Goal: Task Accomplishment & Management: Use online tool/utility

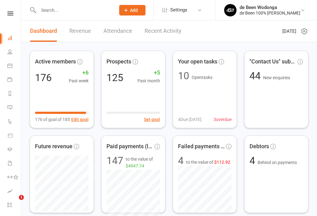
click at [12, 68] on link "Calendar" at bounding box center [14, 67] width 14 height 14
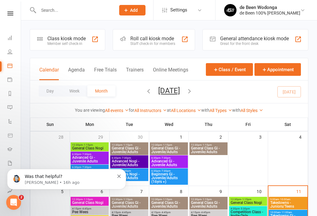
click at [117, 173] on div "Was that helpful? Toby • 16h ago" at bounding box center [66, 179] width 119 height 20
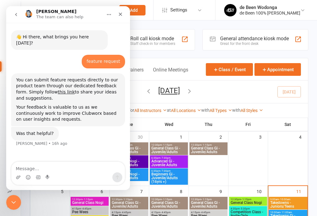
click at [122, 11] on div "Close" at bounding box center [120, 14] width 11 height 11
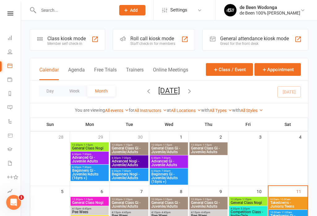
click at [290, 200] on span "9:00am - 10:00am" at bounding box center [288, 199] width 36 height 3
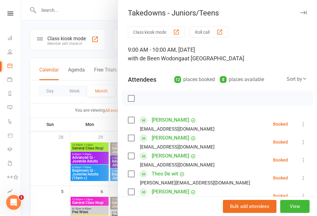
click at [299, 78] on div "Sort by" at bounding box center [297, 79] width 20 height 8
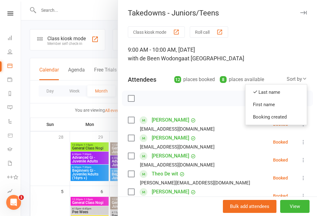
click at [271, 104] on link "First name" at bounding box center [276, 105] width 61 height 12
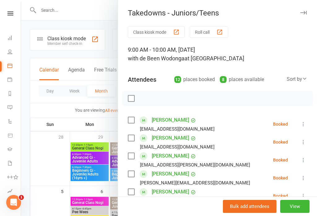
click at [161, 26] on button "Class kiosk mode" at bounding box center [156, 31] width 57 height 11
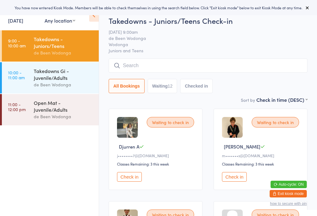
click at [304, 98] on select "First name (ASC) First name (DESC) Last name (ASC) Last name (DESC) Check in ti…" at bounding box center [282, 98] width 51 height 5
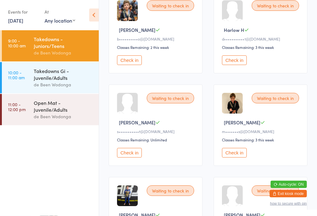
scroll to position [210, 0]
click at [129, 158] on button "Check in" at bounding box center [129, 153] width 25 height 10
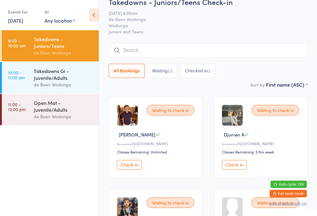
scroll to position [0, 0]
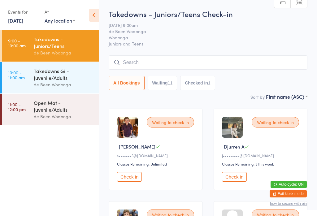
click at [242, 180] on button "Check in" at bounding box center [234, 177] width 25 height 10
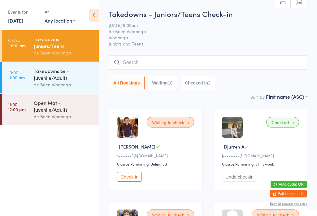
click at [52, 85] on div "de Been Wodonga" at bounding box center [64, 84] width 60 height 7
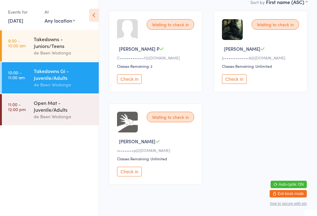
scroll to position [98, 0]
click at [129, 177] on button "Check in" at bounding box center [129, 172] width 25 height 10
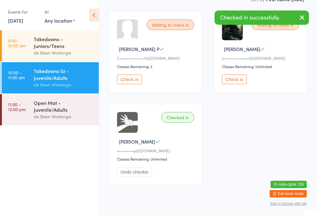
click at [55, 110] on div "Open Mat - Juvenile/Adults" at bounding box center [64, 107] width 60 height 14
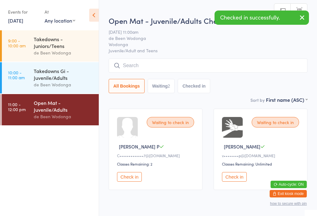
click at [237, 179] on button "Check in" at bounding box center [234, 177] width 25 height 10
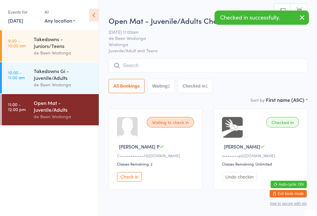
click at [49, 42] on div "Takedowns - Juniors/Teens" at bounding box center [64, 43] width 60 height 14
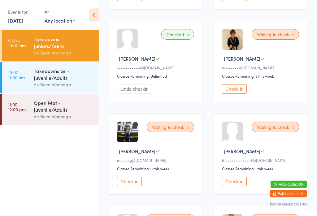
scroll to position [273, 0]
click at [136, 187] on button "Check in" at bounding box center [129, 182] width 25 height 10
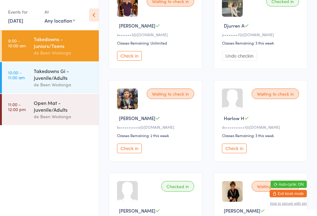
scroll to position [121, 0]
click at [135, 152] on button "Check in" at bounding box center [129, 149] width 25 height 10
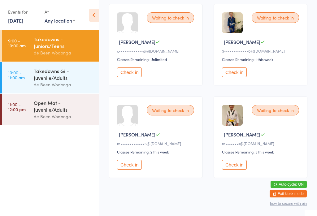
scroll to position [484, 0]
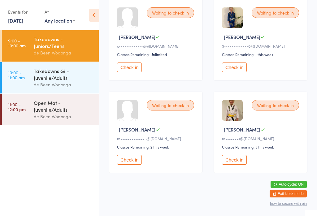
click at [234, 165] on button "Check in" at bounding box center [234, 160] width 25 height 10
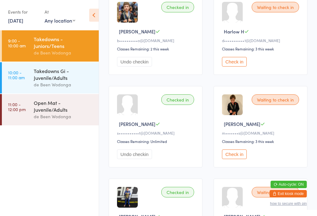
scroll to position [198, 0]
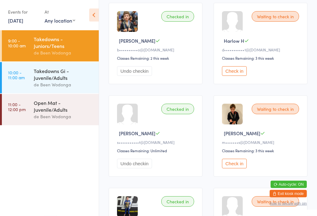
click at [235, 169] on button "Check in" at bounding box center [234, 164] width 25 height 10
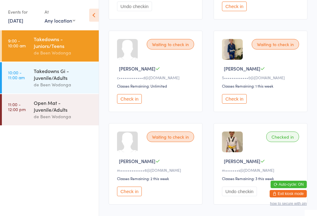
scroll to position [450, 0]
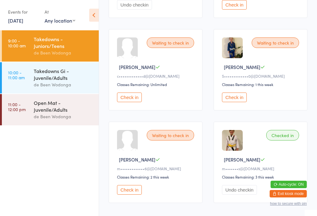
click at [138, 102] on div "Waiting to check in [PERSON_NAME] L c•••••••••••••d@[DOMAIN_NAME] Classes Remai…" at bounding box center [156, 70] width 94 height 82
click at [135, 102] on button "Check in" at bounding box center [129, 98] width 25 height 10
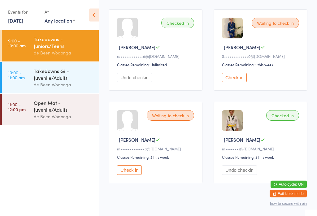
scroll to position [484, 0]
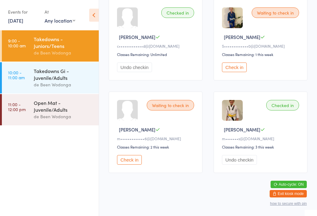
click at [127, 165] on button "Check in" at bounding box center [129, 160] width 25 height 10
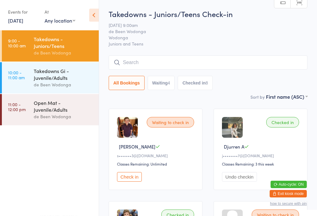
scroll to position [4, 0]
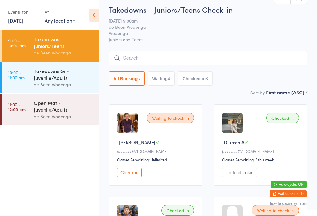
click at [127, 176] on button "Check in" at bounding box center [129, 173] width 25 height 10
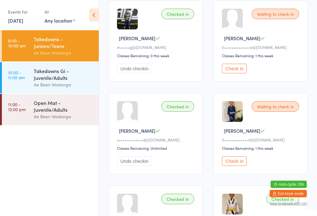
scroll to position [388, 0]
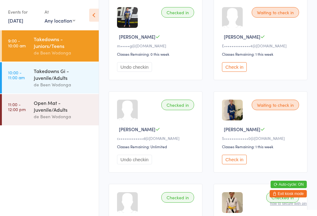
click at [238, 165] on button "Check in" at bounding box center [234, 160] width 25 height 10
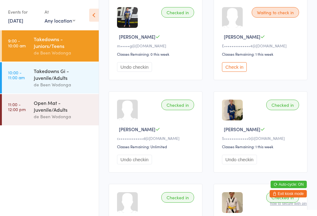
click at [237, 72] on button "Check in" at bounding box center [234, 67] width 25 height 10
